Goal: Information Seeking & Learning: Learn about a topic

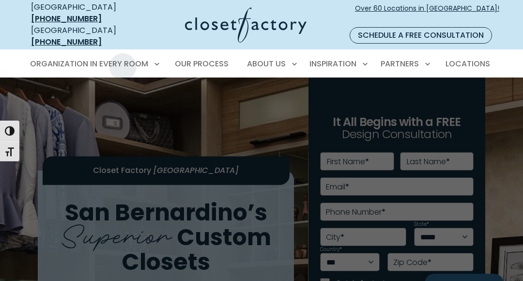
click at [81, 111] on span "Walk-In Closets" at bounding box center [65, 116] width 61 height 10
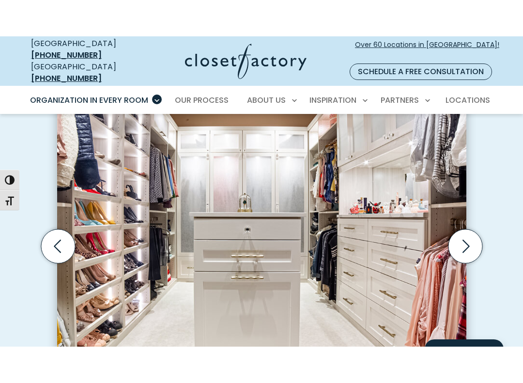
scroll to position [287, 0]
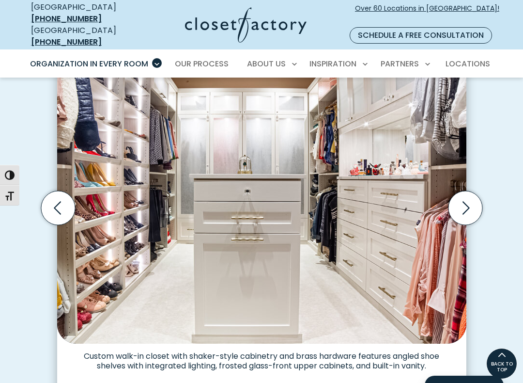
click at [461, 196] on icon "Next slide" at bounding box center [465, 208] width 34 height 34
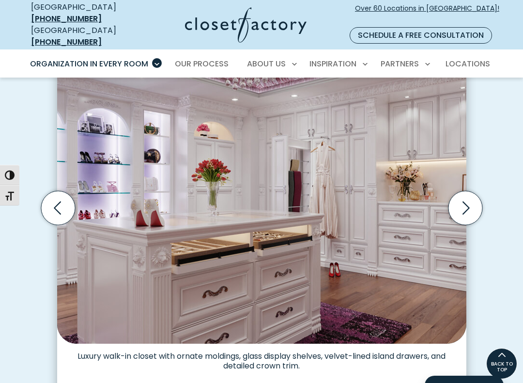
click at [465, 201] on icon "Next slide" at bounding box center [466, 207] width 7 height 13
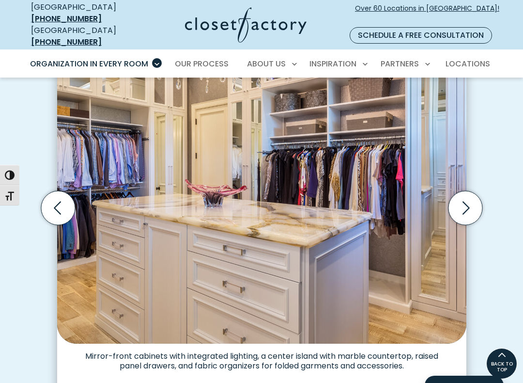
click at [470, 196] on icon "Next slide" at bounding box center [465, 208] width 34 height 34
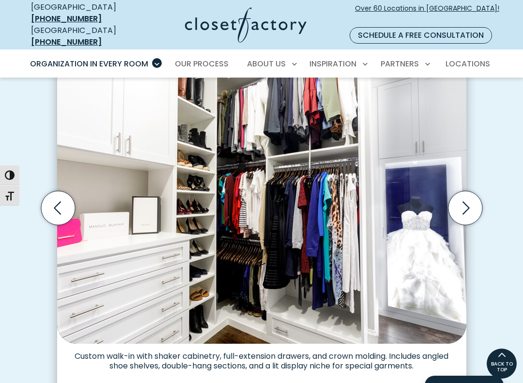
click at [461, 201] on icon "Next slide" at bounding box center [465, 208] width 34 height 34
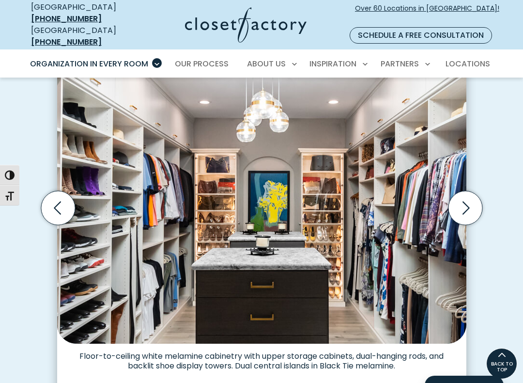
click at [465, 203] on icon "Next slide" at bounding box center [465, 208] width 34 height 34
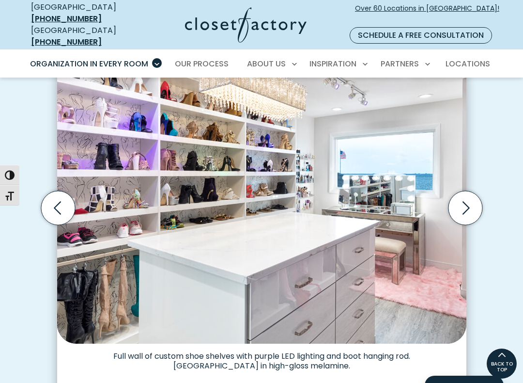
click at [465, 201] on icon "Next slide" at bounding box center [465, 208] width 34 height 34
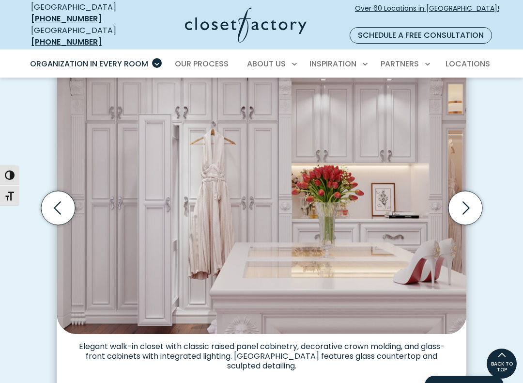
click at [469, 201] on icon "Next slide" at bounding box center [465, 208] width 34 height 34
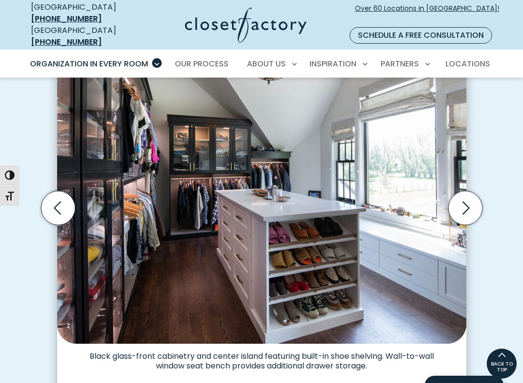
click at [469, 198] on icon "Next slide" at bounding box center [465, 208] width 34 height 34
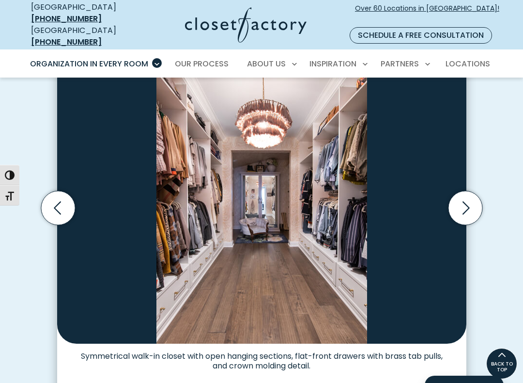
click at [463, 198] on icon "Next slide" at bounding box center [465, 208] width 34 height 34
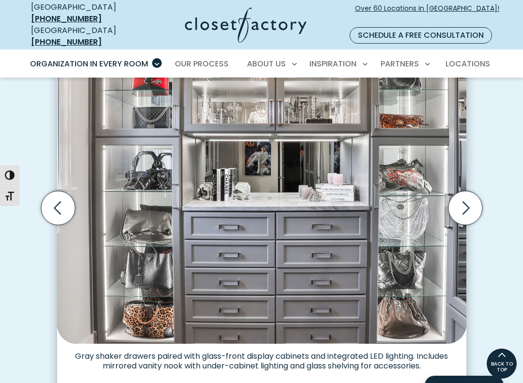
click at [471, 195] on icon "Next slide" at bounding box center [465, 208] width 34 height 34
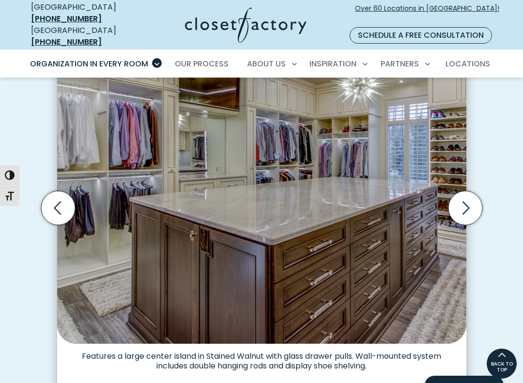
click at [464, 197] on icon "Next slide" at bounding box center [465, 208] width 34 height 34
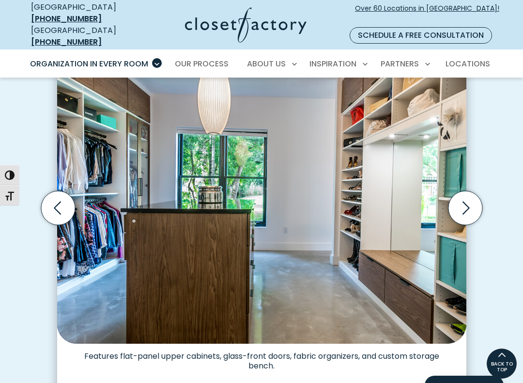
click at [462, 199] on icon "Next slide" at bounding box center [465, 208] width 34 height 34
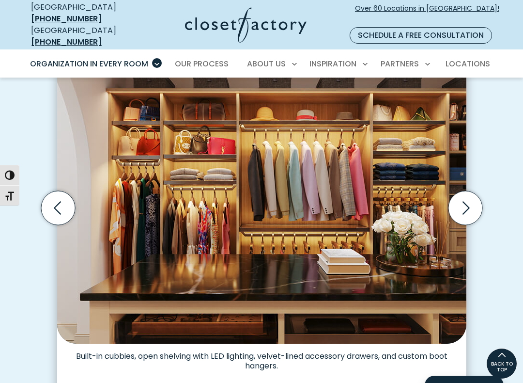
click at [464, 199] on icon "Next slide" at bounding box center [465, 208] width 34 height 34
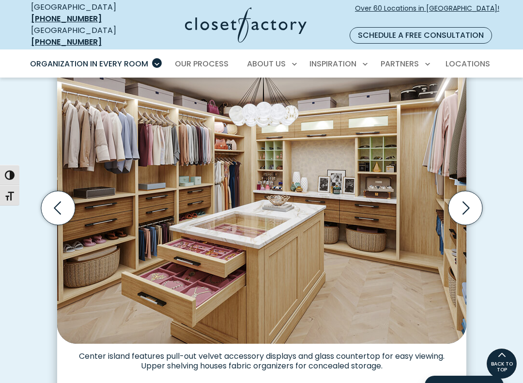
click at [461, 197] on icon "Next slide" at bounding box center [465, 208] width 34 height 34
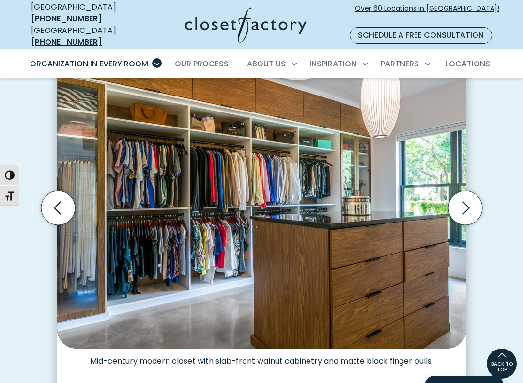
click at [464, 199] on icon "Next slide" at bounding box center [465, 208] width 34 height 34
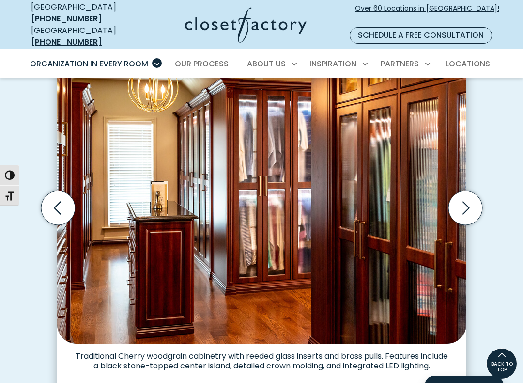
click at [463, 200] on icon "Next slide" at bounding box center [465, 208] width 34 height 34
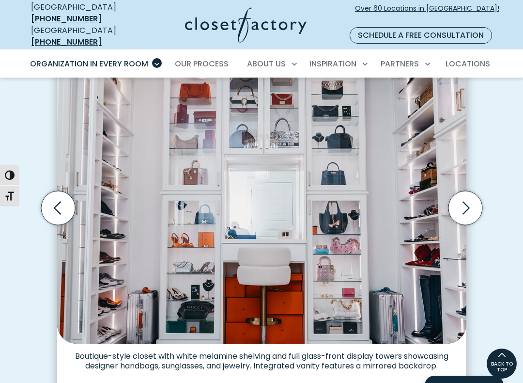
click at [461, 202] on icon "Next slide" at bounding box center [465, 208] width 34 height 34
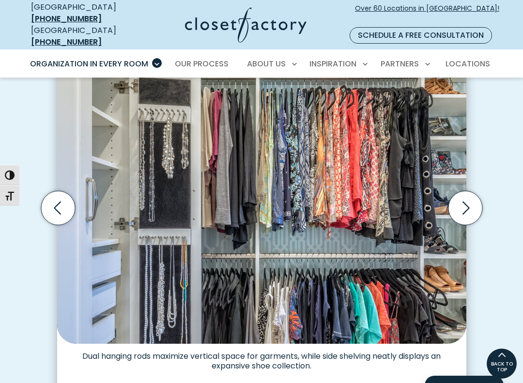
click at [466, 196] on icon "Next slide" at bounding box center [465, 208] width 34 height 34
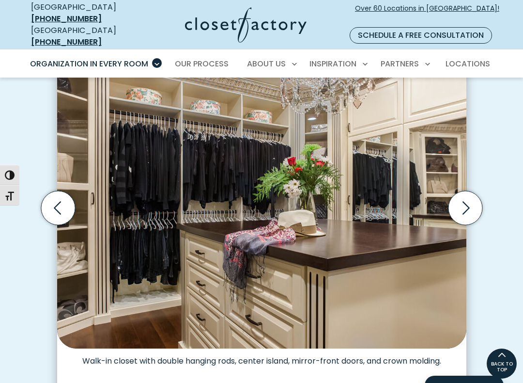
click at [469, 199] on icon "Next slide" at bounding box center [465, 208] width 34 height 34
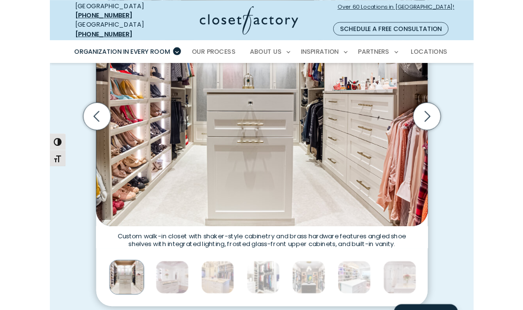
scroll to position [354, 0]
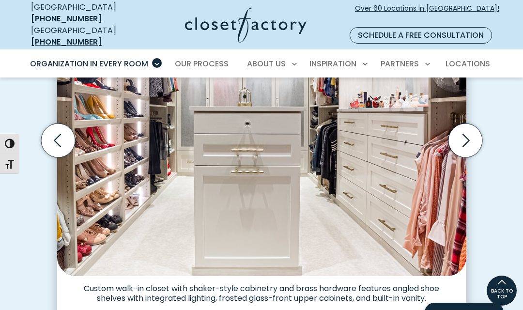
click at [460, 125] on icon "Next slide" at bounding box center [465, 141] width 34 height 34
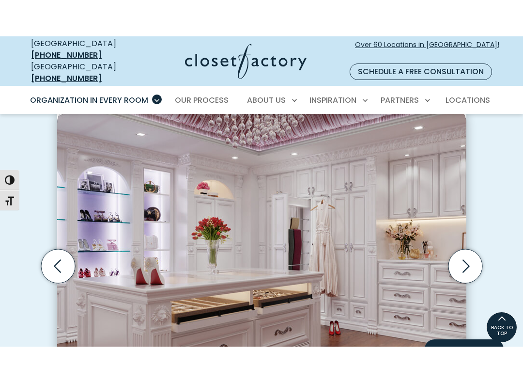
scroll to position [265, 0]
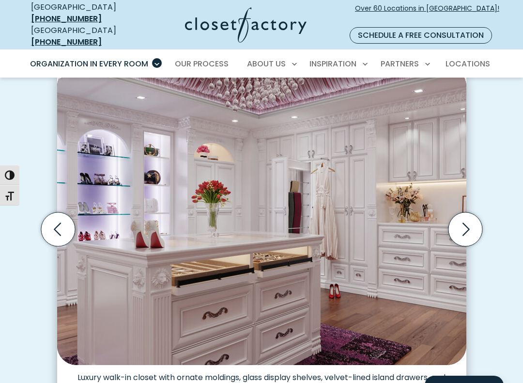
click at [462, 214] on icon "Next slide" at bounding box center [465, 229] width 34 height 34
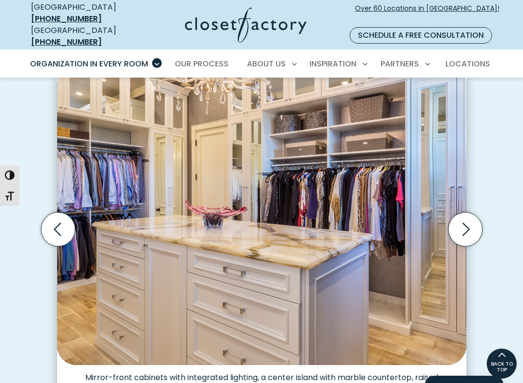
click at [460, 218] on icon "Next slide" at bounding box center [465, 229] width 34 height 34
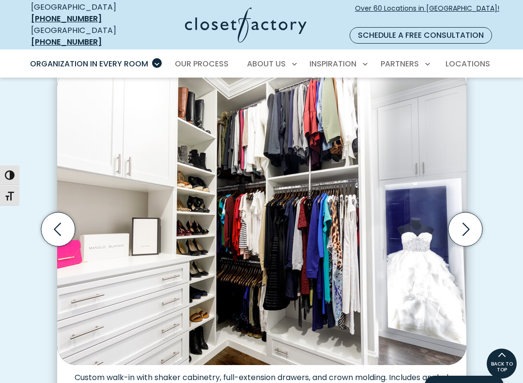
click at [461, 219] on icon "Next slide" at bounding box center [465, 229] width 34 height 34
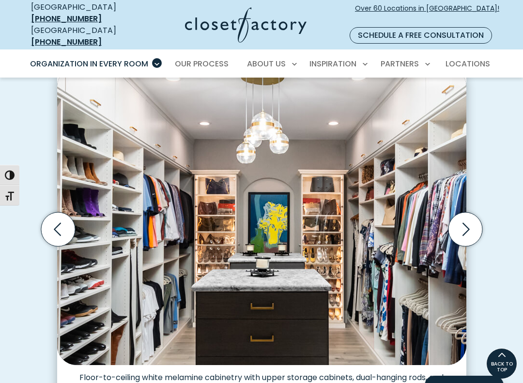
click at [462, 222] on icon "Next slide" at bounding box center [465, 229] width 34 height 34
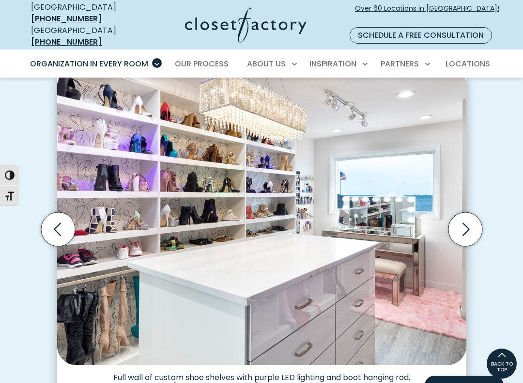
click at [50, 217] on icon "Previous slide" at bounding box center [58, 229] width 34 height 34
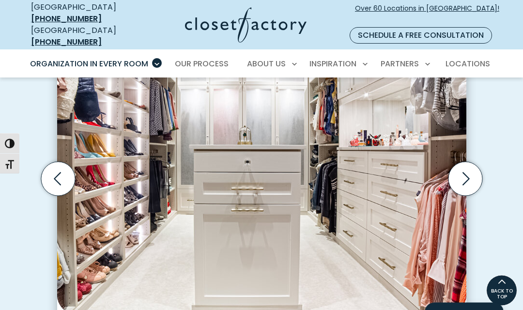
scroll to position [316, 0]
click at [59, 162] on icon "Previous slide" at bounding box center [58, 179] width 34 height 34
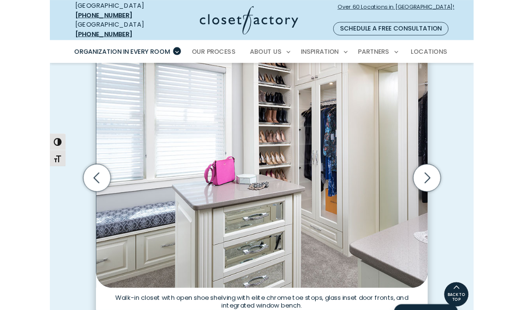
scroll to position [275, 0]
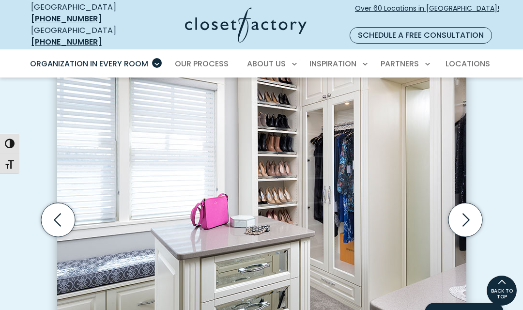
click at [62, 209] on icon "Previous slide" at bounding box center [58, 220] width 34 height 34
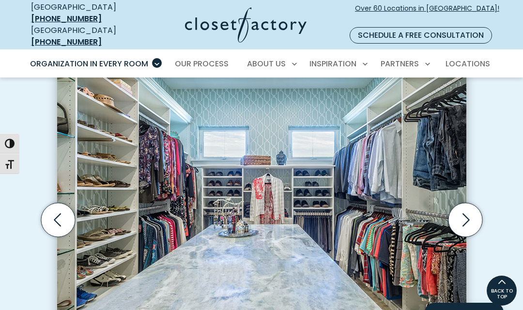
click at [51, 206] on icon "Previous slide" at bounding box center [58, 220] width 34 height 34
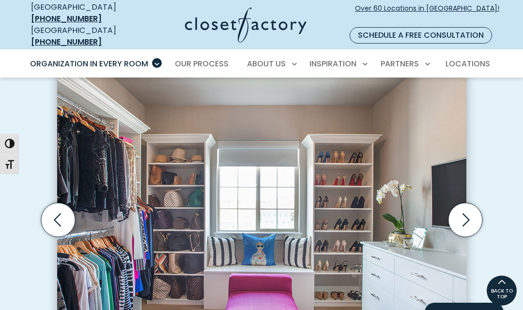
click at [60, 210] on icon "Previous slide" at bounding box center [58, 220] width 34 height 34
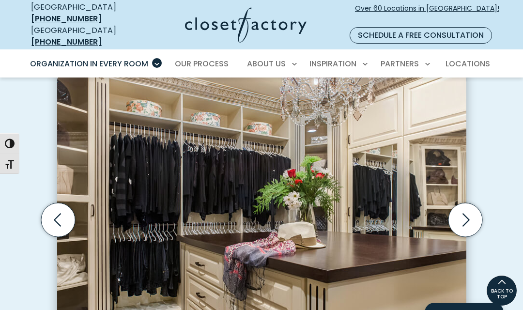
click at [61, 217] on icon "Previous slide" at bounding box center [58, 220] width 34 height 34
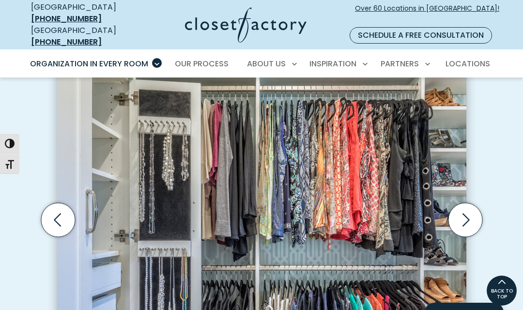
click at [68, 213] on icon "Previous slide" at bounding box center [58, 220] width 34 height 34
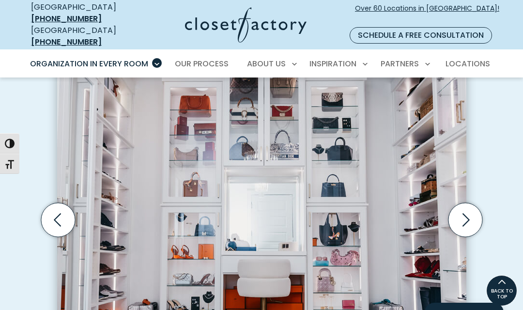
click at [67, 212] on icon "Previous slide" at bounding box center [58, 220] width 34 height 34
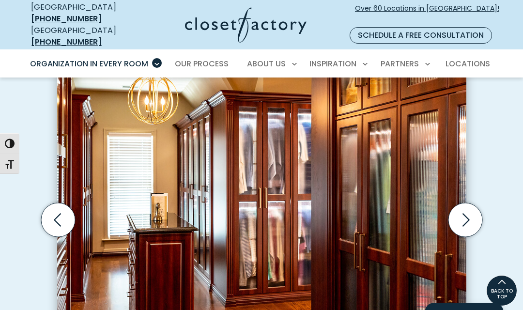
click at [61, 213] on icon "Previous slide" at bounding box center [58, 220] width 34 height 34
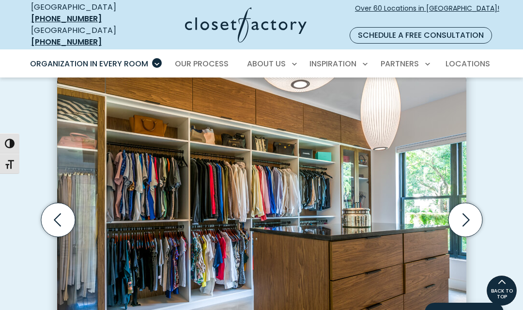
click at [61, 214] on icon "Previous slide" at bounding box center [58, 220] width 34 height 34
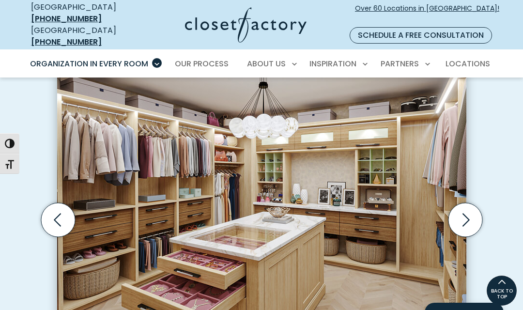
click at [62, 215] on icon "Previous slide" at bounding box center [58, 220] width 34 height 34
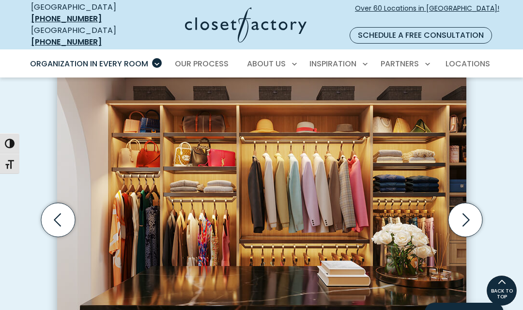
click at [59, 211] on icon "Previous slide" at bounding box center [58, 220] width 34 height 34
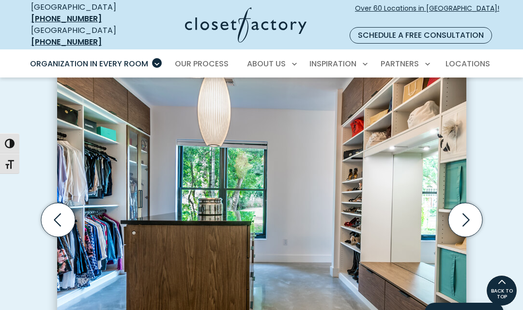
click at [63, 216] on icon "Previous slide" at bounding box center [58, 220] width 34 height 34
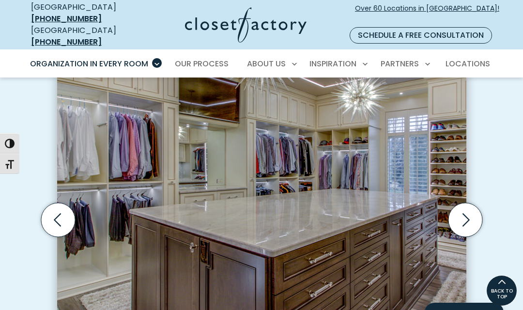
click at [62, 211] on icon "Previous slide" at bounding box center [58, 220] width 34 height 34
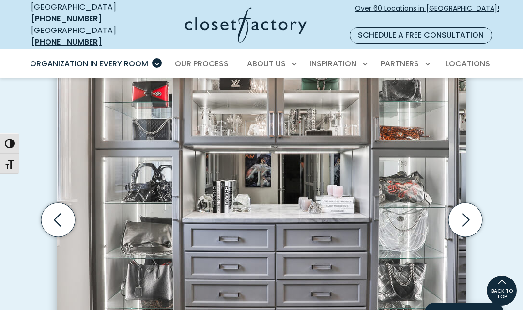
click at [62, 215] on icon "Previous slide" at bounding box center [58, 220] width 34 height 34
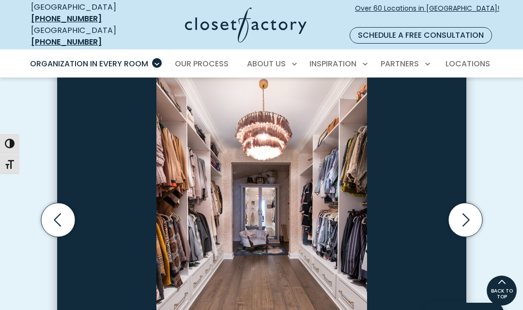
click at [60, 218] on icon "Previous slide" at bounding box center [58, 220] width 34 height 34
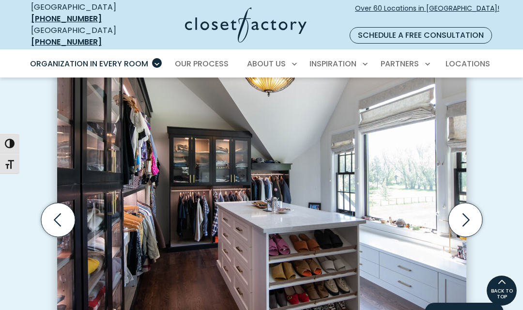
click at [66, 212] on icon "Previous slide" at bounding box center [58, 220] width 34 height 34
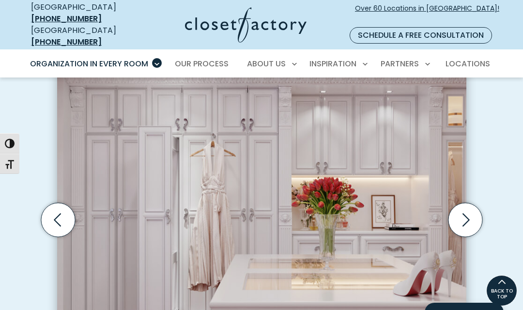
click at [63, 214] on icon "Previous slide" at bounding box center [58, 220] width 34 height 34
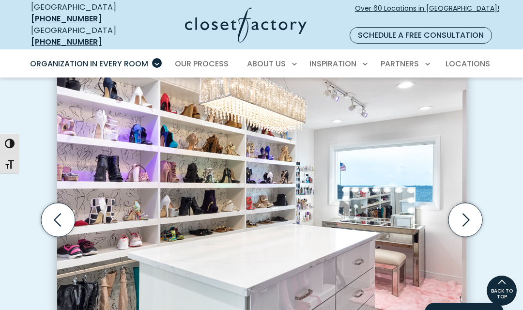
click at [64, 214] on icon "Previous slide" at bounding box center [58, 220] width 34 height 34
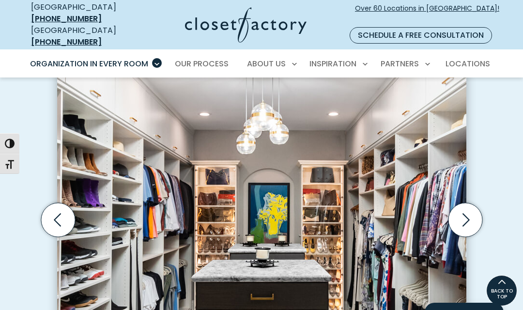
click at [63, 213] on icon "Previous slide" at bounding box center [58, 220] width 34 height 34
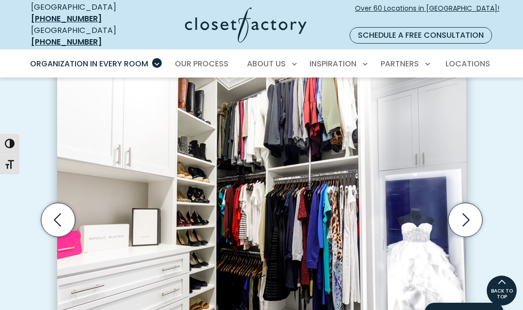
click at [62, 211] on icon "Previous slide" at bounding box center [58, 220] width 34 height 34
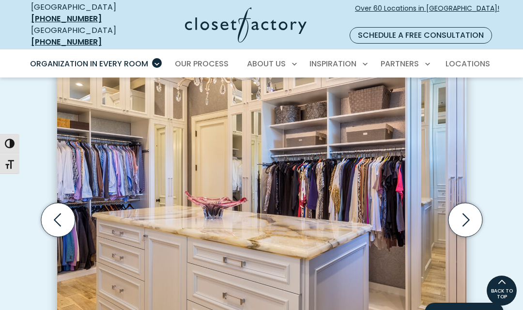
click at [62, 212] on icon "Previous slide" at bounding box center [58, 220] width 34 height 34
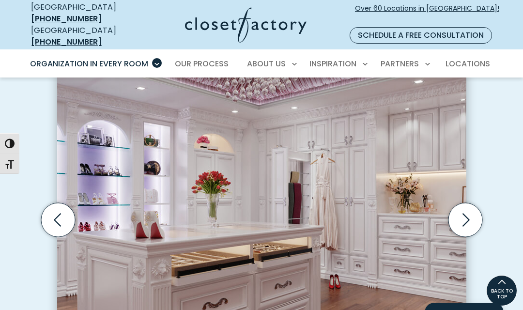
click at [62, 211] on icon "Previous slide" at bounding box center [58, 220] width 34 height 34
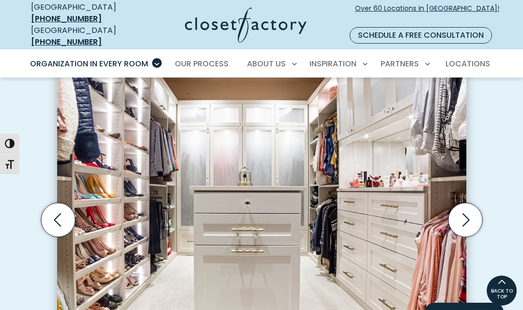
click at [62, 214] on icon "Previous slide" at bounding box center [58, 220] width 34 height 34
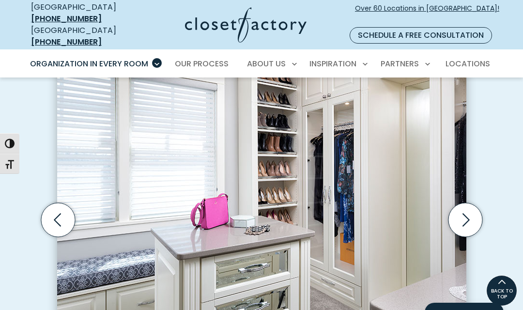
click at [63, 207] on icon "Previous slide" at bounding box center [58, 220] width 34 height 34
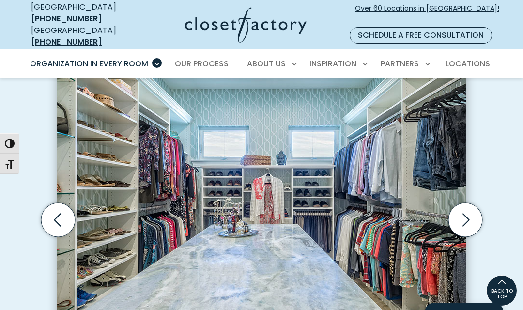
click at [67, 210] on icon "Previous slide" at bounding box center [58, 220] width 34 height 34
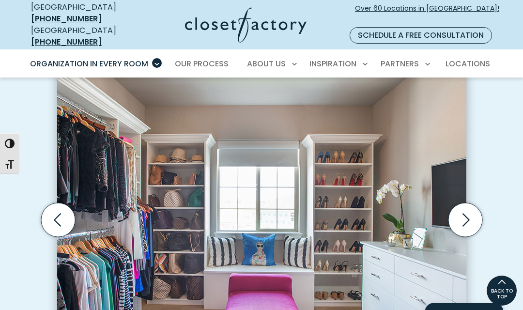
click at [58, 215] on icon "Previous slide" at bounding box center [58, 220] width 34 height 34
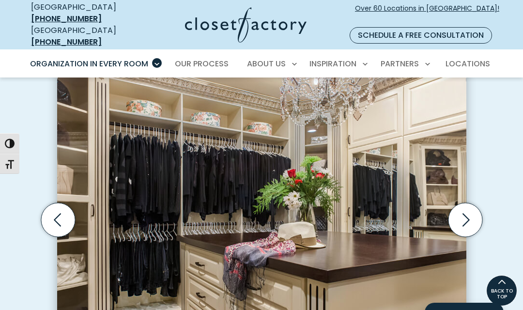
click at [57, 218] on icon "Previous slide" at bounding box center [58, 220] width 34 height 34
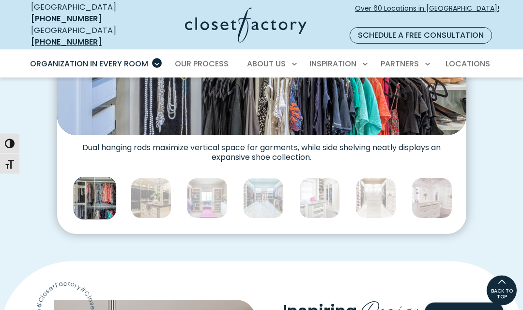
scroll to position [495, 0]
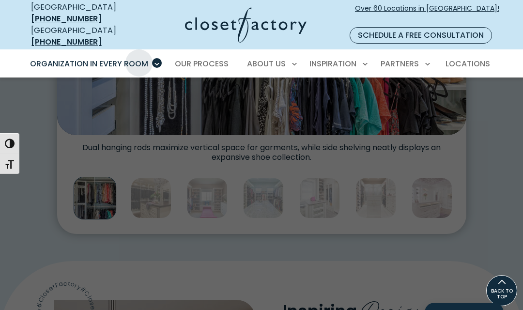
click at [65, 93] on span "Custom Closets" at bounding box center [66, 98] width 62 height 10
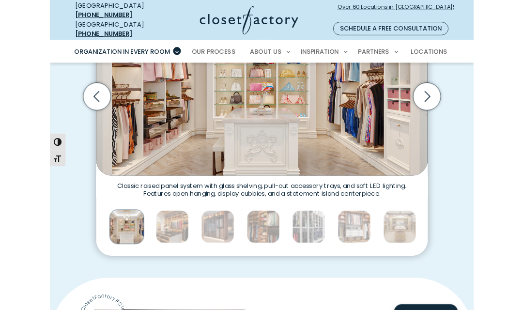
scroll to position [329, 0]
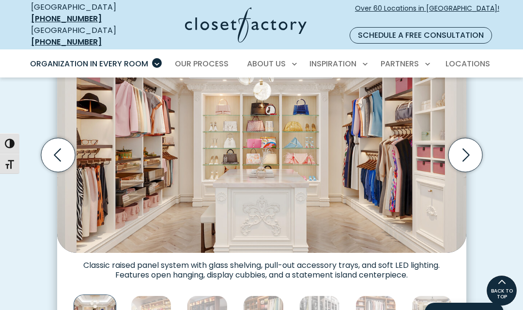
click at [459, 138] on icon "Next slide" at bounding box center [465, 155] width 34 height 34
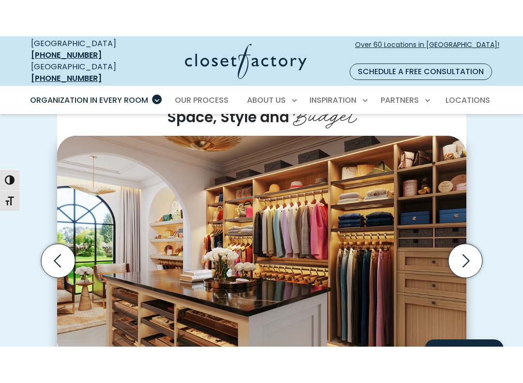
scroll to position [261, 0]
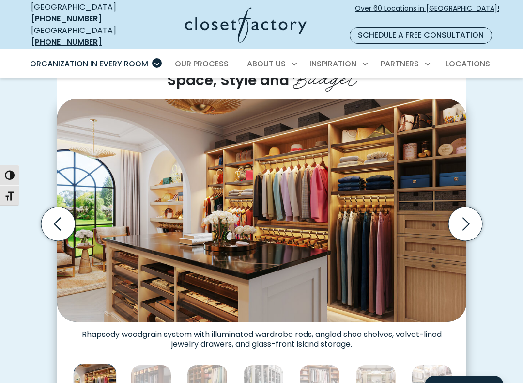
click at [458, 207] on icon "Next slide" at bounding box center [465, 224] width 34 height 34
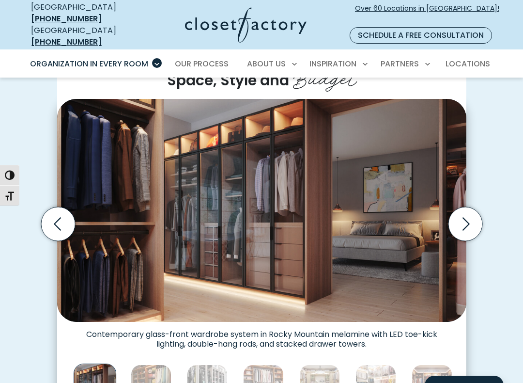
click at [467, 207] on icon "Next slide" at bounding box center [465, 224] width 34 height 34
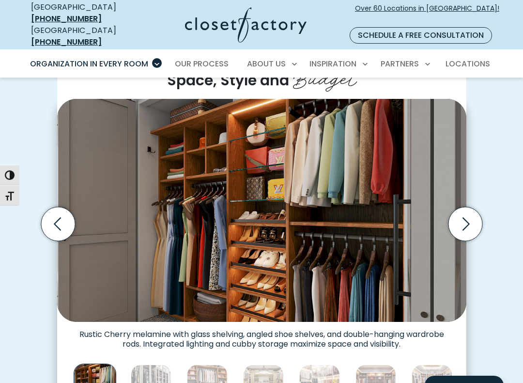
click at [460, 207] on icon "Next slide" at bounding box center [465, 224] width 34 height 34
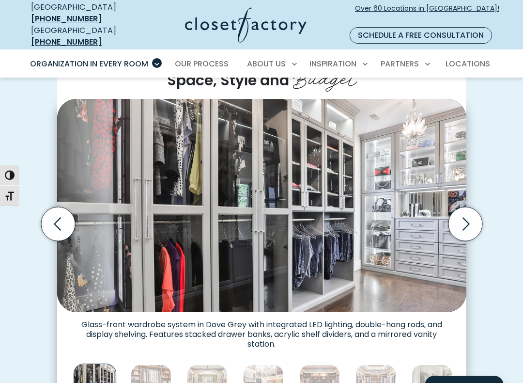
click at [471, 207] on icon "Next slide" at bounding box center [465, 224] width 34 height 34
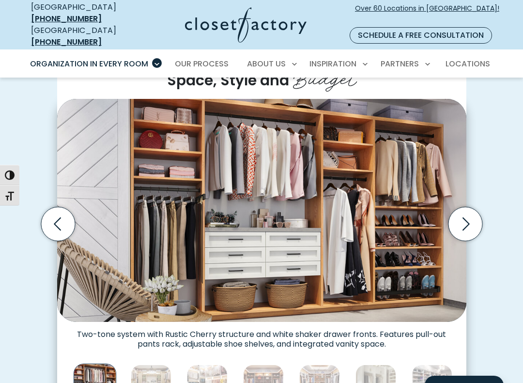
click at [463, 207] on icon "Next slide" at bounding box center [465, 224] width 34 height 34
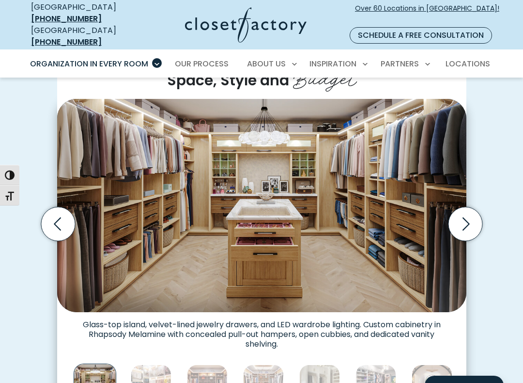
click at [463, 207] on icon "Next slide" at bounding box center [465, 224] width 34 height 34
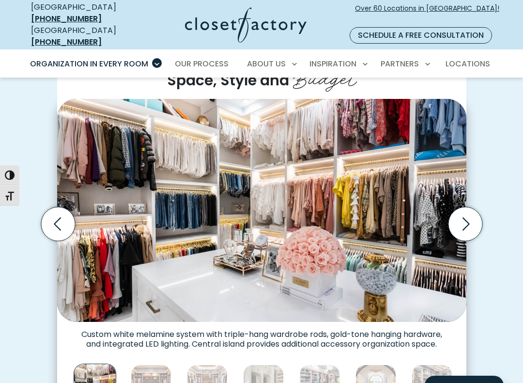
click at [461, 207] on icon "Next slide" at bounding box center [465, 224] width 34 height 34
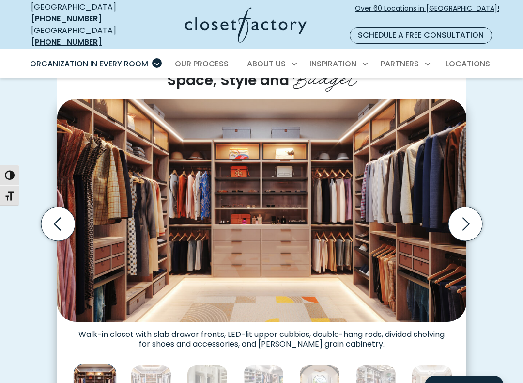
click at [460, 207] on icon "Next slide" at bounding box center [465, 224] width 34 height 34
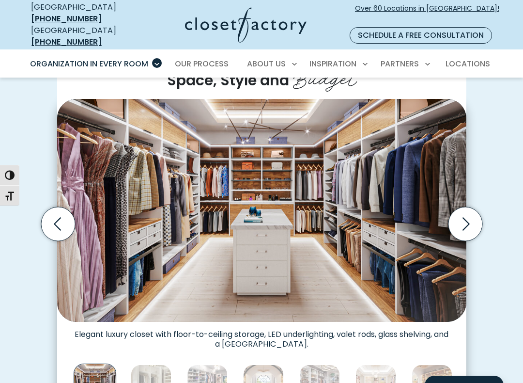
click at [468, 207] on icon "Next slide" at bounding box center [465, 224] width 34 height 34
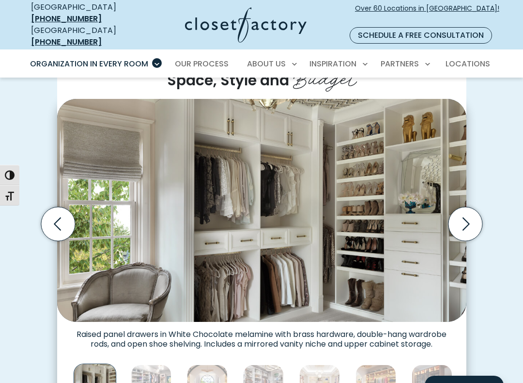
click at [461, 207] on icon "Next slide" at bounding box center [465, 224] width 34 height 34
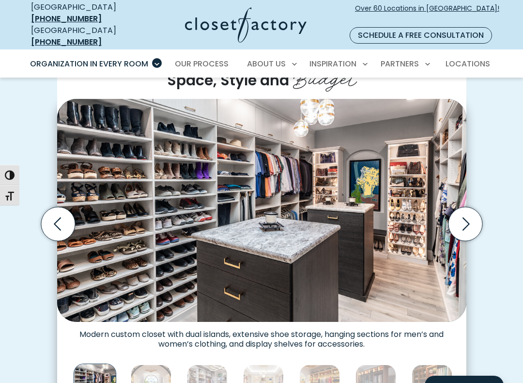
click at [463, 207] on icon "Next slide" at bounding box center [465, 224] width 34 height 34
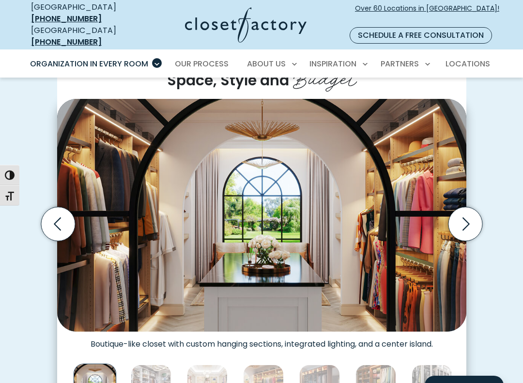
click at [461, 207] on icon "Next slide" at bounding box center [465, 224] width 34 height 34
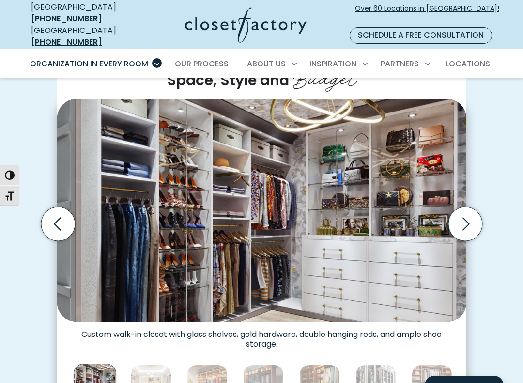
click at [466, 217] on icon "Next slide" at bounding box center [466, 223] width 7 height 13
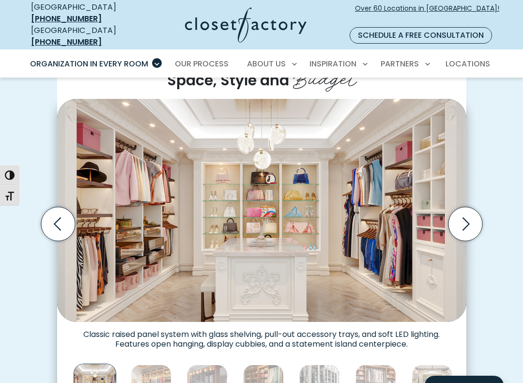
click at [471, 207] on icon "Next slide" at bounding box center [465, 224] width 34 height 34
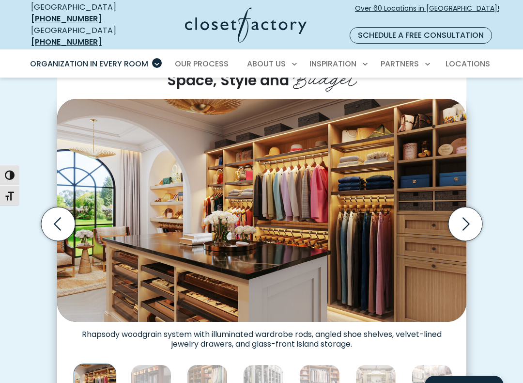
click at [470, 207] on icon "Next slide" at bounding box center [465, 224] width 34 height 34
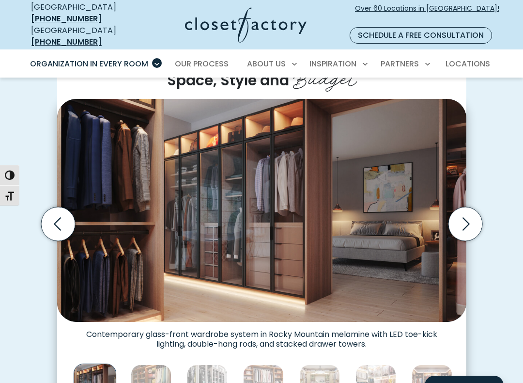
click at [473, 207] on icon "Next slide" at bounding box center [465, 224] width 34 height 34
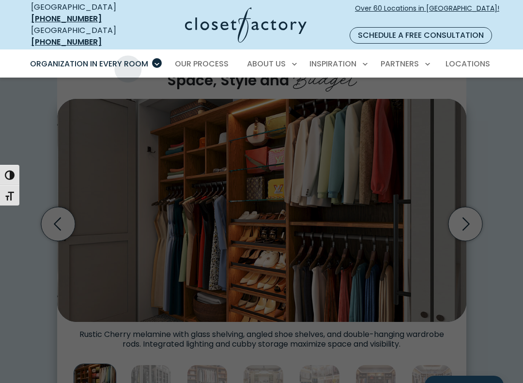
click at [90, 129] on span "Reach-In Closets" at bounding box center [67, 134] width 65 height 10
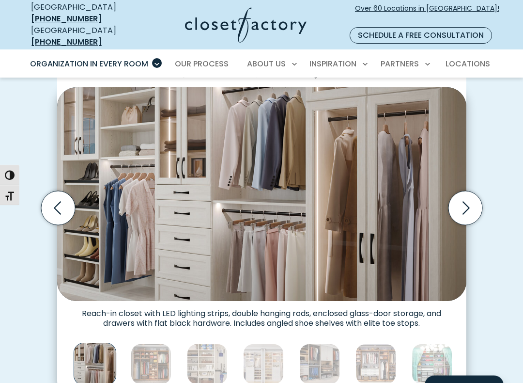
scroll to position [237, 0]
click at [464, 205] on icon "Next slide" at bounding box center [465, 207] width 34 height 34
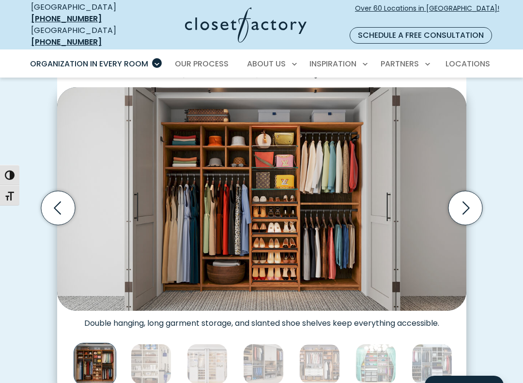
click at [461, 201] on icon "Next slide" at bounding box center [465, 207] width 34 height 34
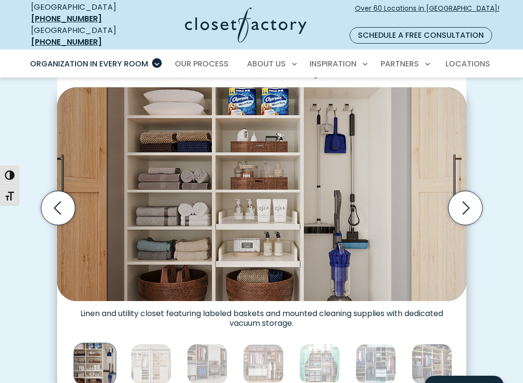
click at [465, 201] on icon "Next slide" at bounding box center [465, 207] width 34 height 34
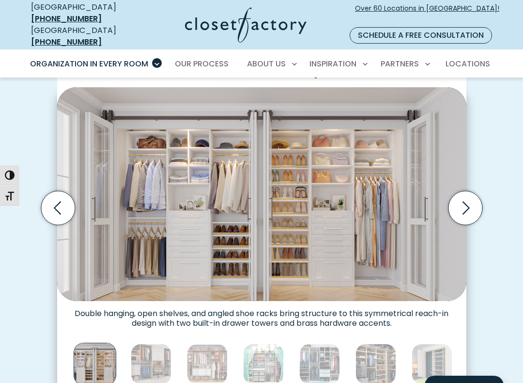
click at [464, 206] on icon "Next slide" at bounding box center [465, 207] width 34 height 34
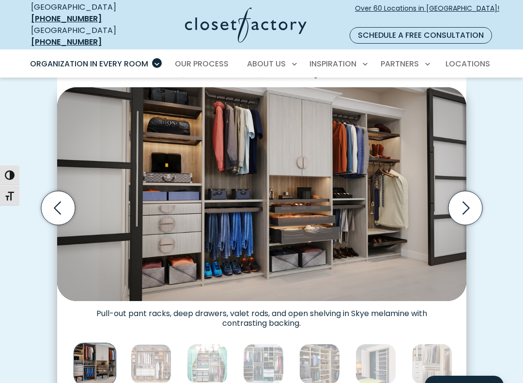
click at [471, 198] on icon "Next slide" at bounding box center [465, 207] width 34 height 34
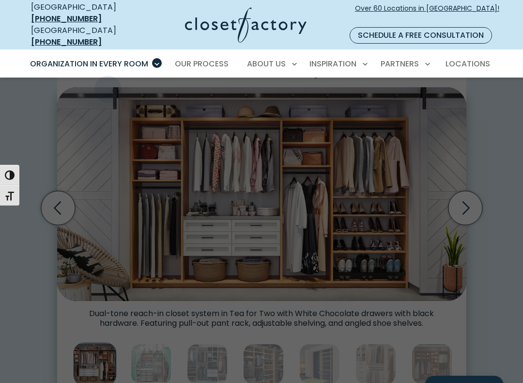
click at [65, 111] on span "Walk-In Closets" at bounding box center [65, 116] width 61 height 10
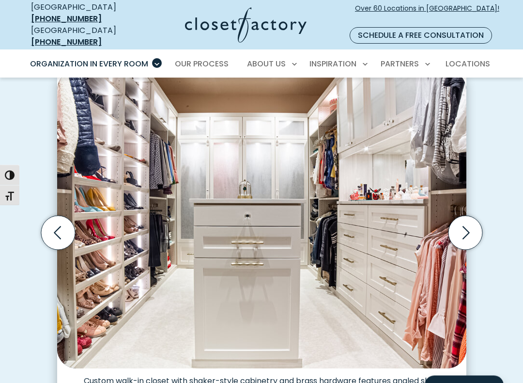
scroll to position [262, 0]
click at [464, 224] on icon "Next slide" at bounding box center [465, 233] width 34 height 34
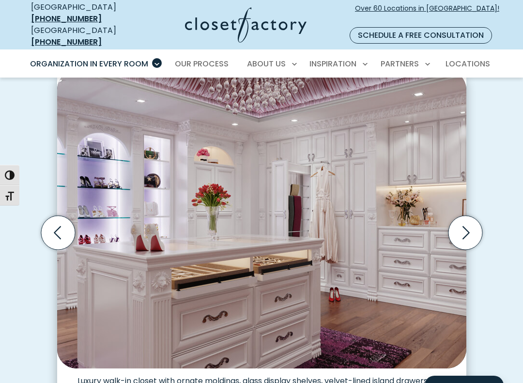
click at [457, 227] on icon "Next slide" at bounding box center [465, 233] width 34 height 34
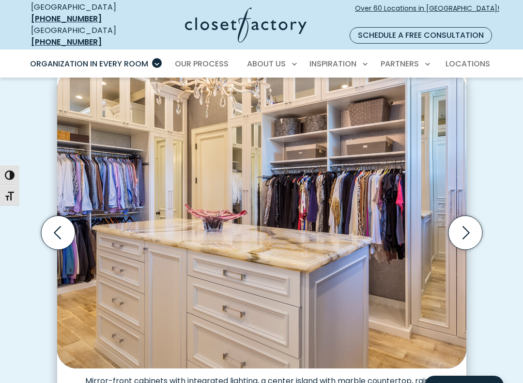
click at [461, 228] on icon "Next slide" at bounding box center [465, 233] width 34 height 34
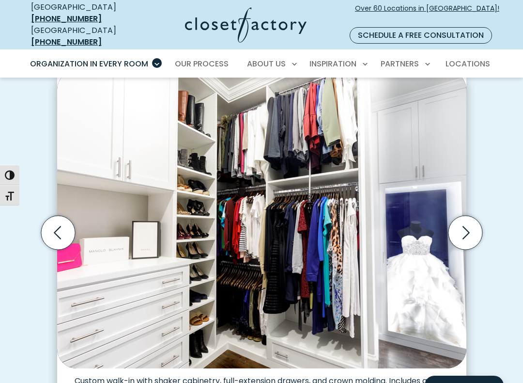
click at [458, 222] on icon "Next slide" at bounding box center [465, 233] width 34 height 34
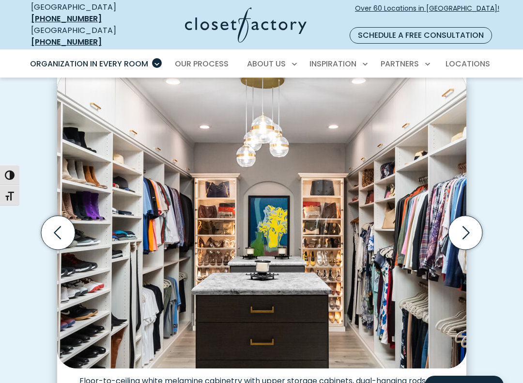
click at [464, 226] on icon "Next slide" at bounding box center [466, 232] width 7 height 13
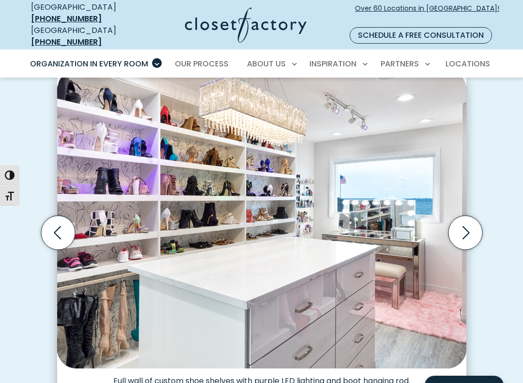
click at [468, 222] on icon "Next slide" at bounding box center [465, 233] width 34 height 34
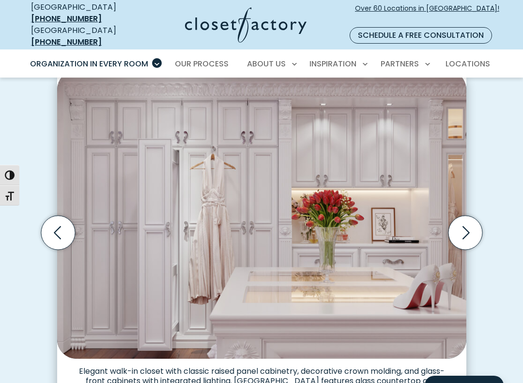
click at [468, 228] on icon "Next slide" at bounding box center [465, 233] width 34 height 34
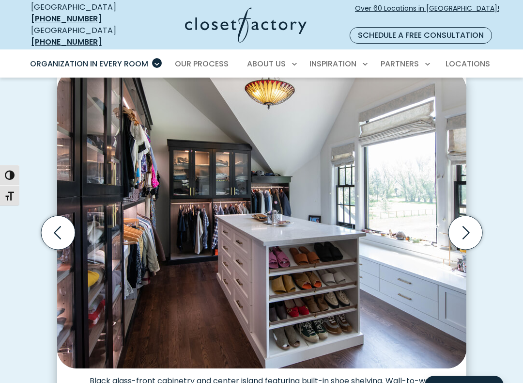
click at [474, 222] on icon "Next slide" at bounding box center [465, 233] width 34 height 34
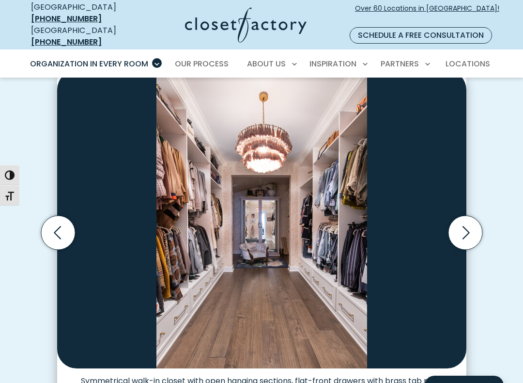
click at [461, 224] on icon "Next slide" at bounding box center [465, 233] width 34 height 34
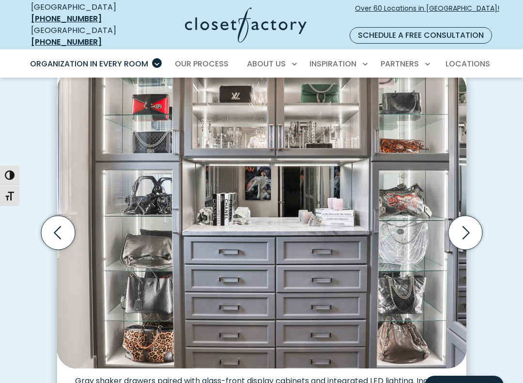
click at [464, 226] on icon "Next slide" at bounding box center [466, 232] width 7 height 13
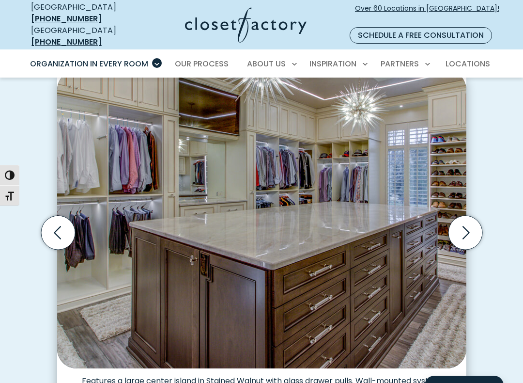
click at [464, 217] on icon "Next slide" at bounding box center [465, 233] width 34 height 34
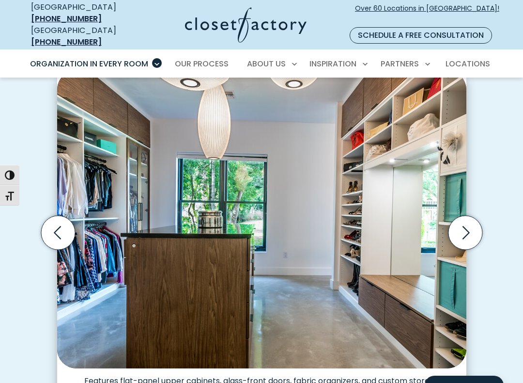
click at [461, 221] on icon "Next slide" at bounding box center [465, 233] width 34 height 34
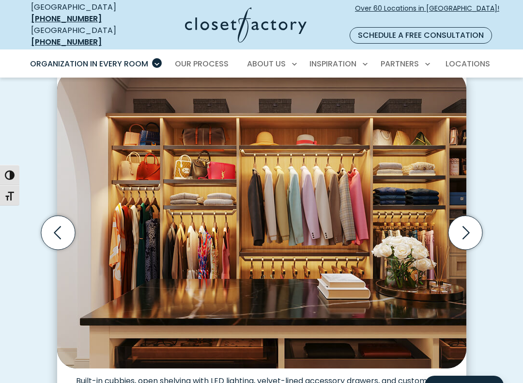
click at [467, 216] on icon "Next slide" at bounding box center [465, 233] width 34 height 34
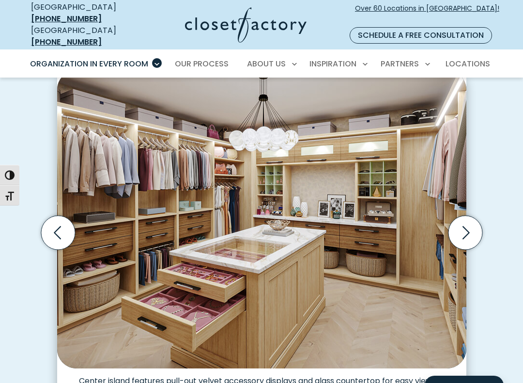
click at [465, 226] on icon "Next slide" at bounding box center [466, 232] width 7 height 13
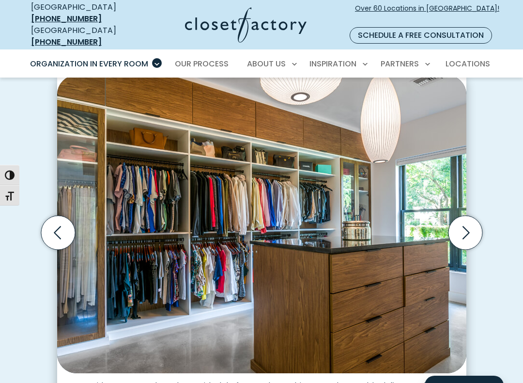
click at [48, 216] on icon "Previous slide" at bounding box center [58, 233] width 34 height 34
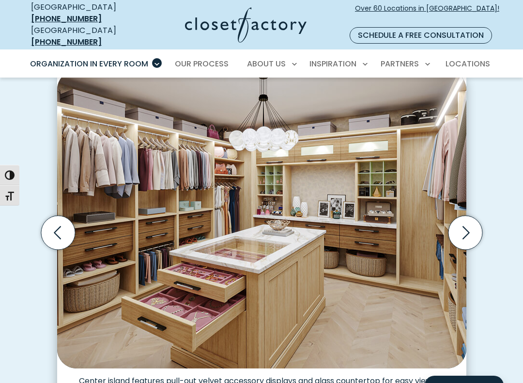
click at [461, 222] on icon "Next slide" at bounding box center [465, 233] width 34 height 34
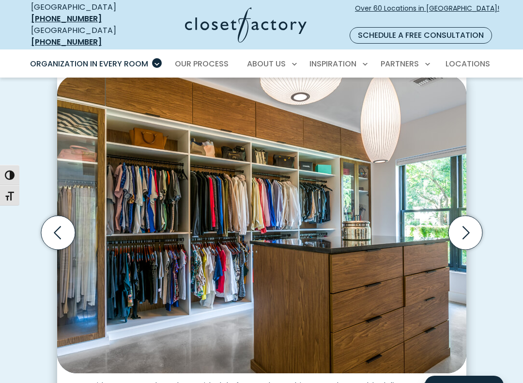
click at [461, 223] on icon "Next slide" at bounding box center [465, 233] width 34 height 34
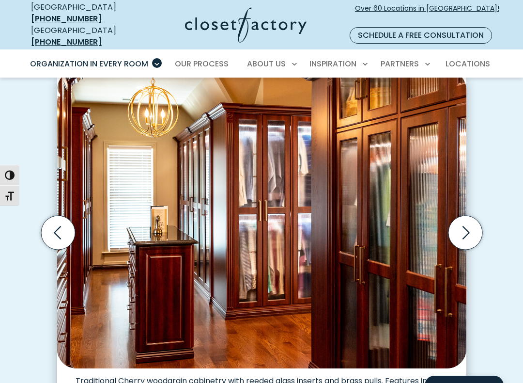
click at [461, 218] on icon "Next slide" at bounding box center [465, 233] width 34 height 34
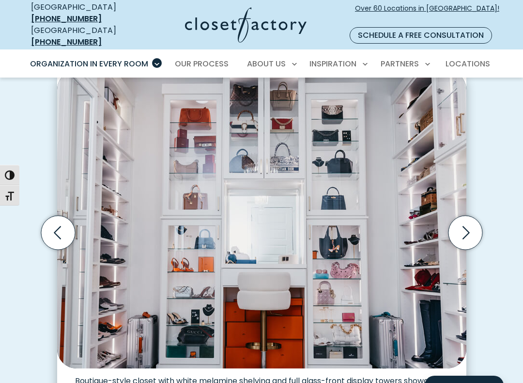
click at [457, 227] on icon "Next slide" at bounding box center [465, 233] width 34 height 34
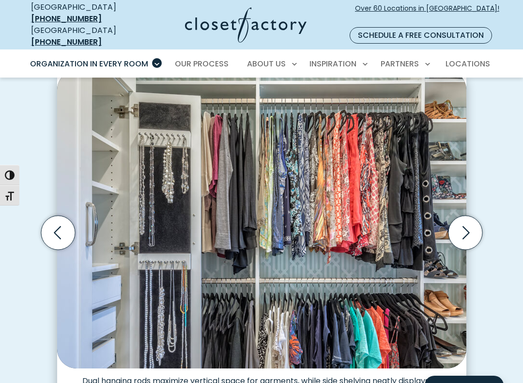
click at [464, 228] on icon "Next slide" at bounding box center [465, 233] width 34 height 34
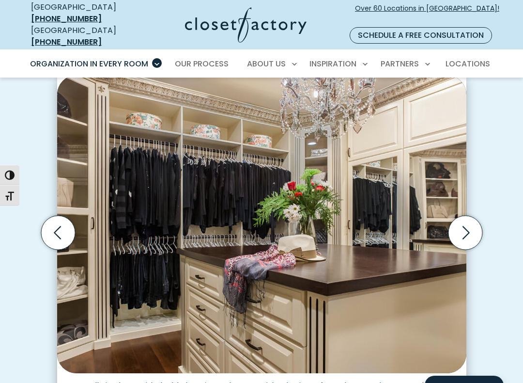
click at [466, 224] on icon "Next slide" at bounding box center [465, 233] width 34 height 34
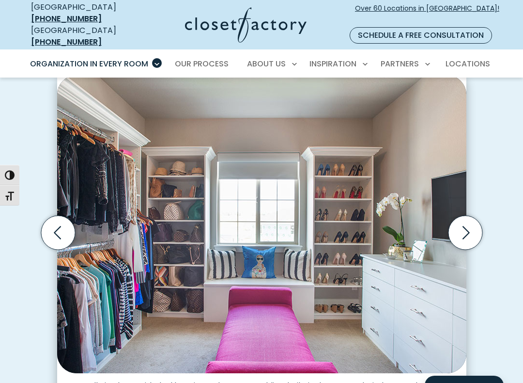
click at [464, 223] on icon "Next slide" at bounding box center [465, 233] width 34 height 34
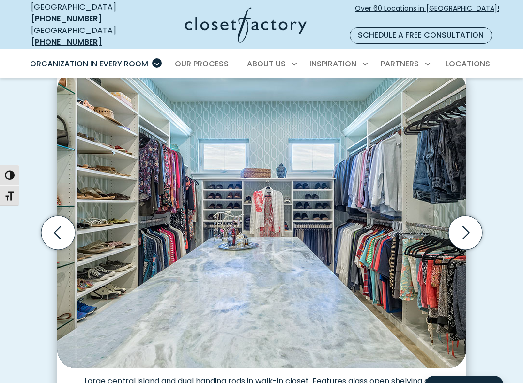
click at [464, 223] on icon "Next slide" at bounding box center [465, 233] width 34 height 34
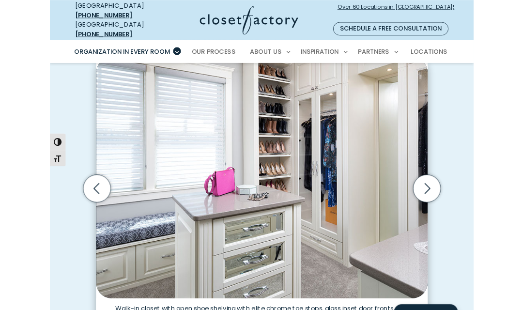
scroll to position [0, 0]
